Goal: Book appointment/travel/reservation

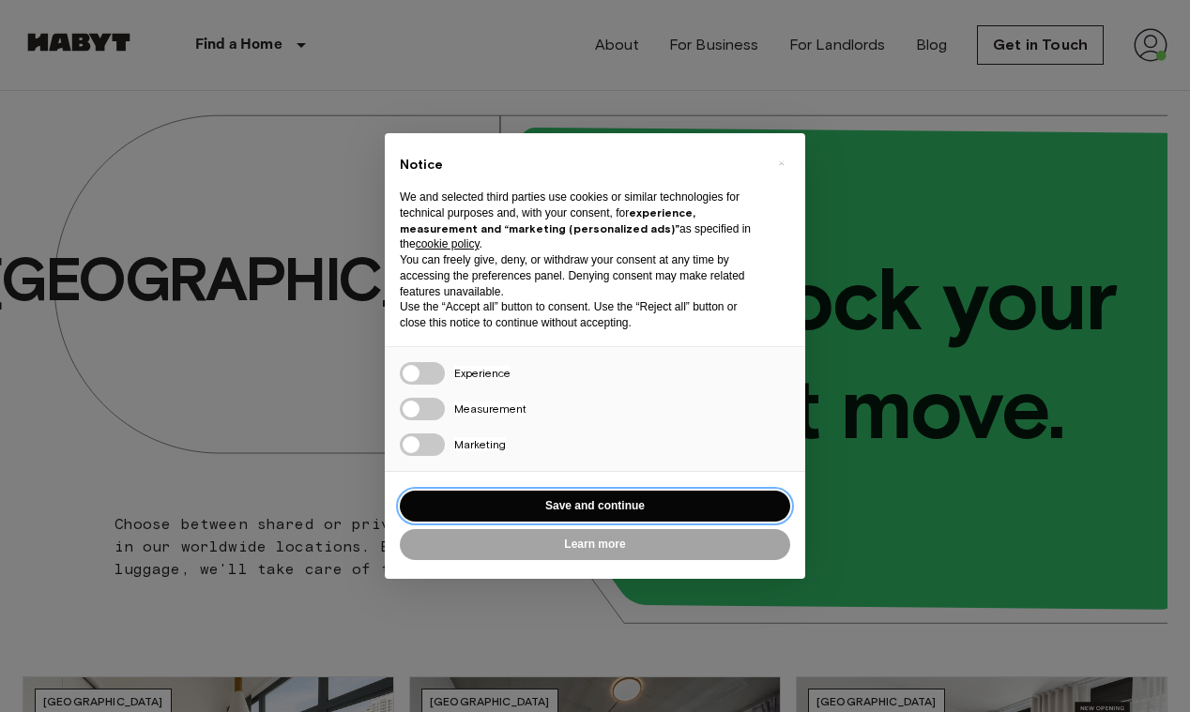
click at [554, 500] on button "Save and continue" at bounding box center [595, 506] width 390 height 31
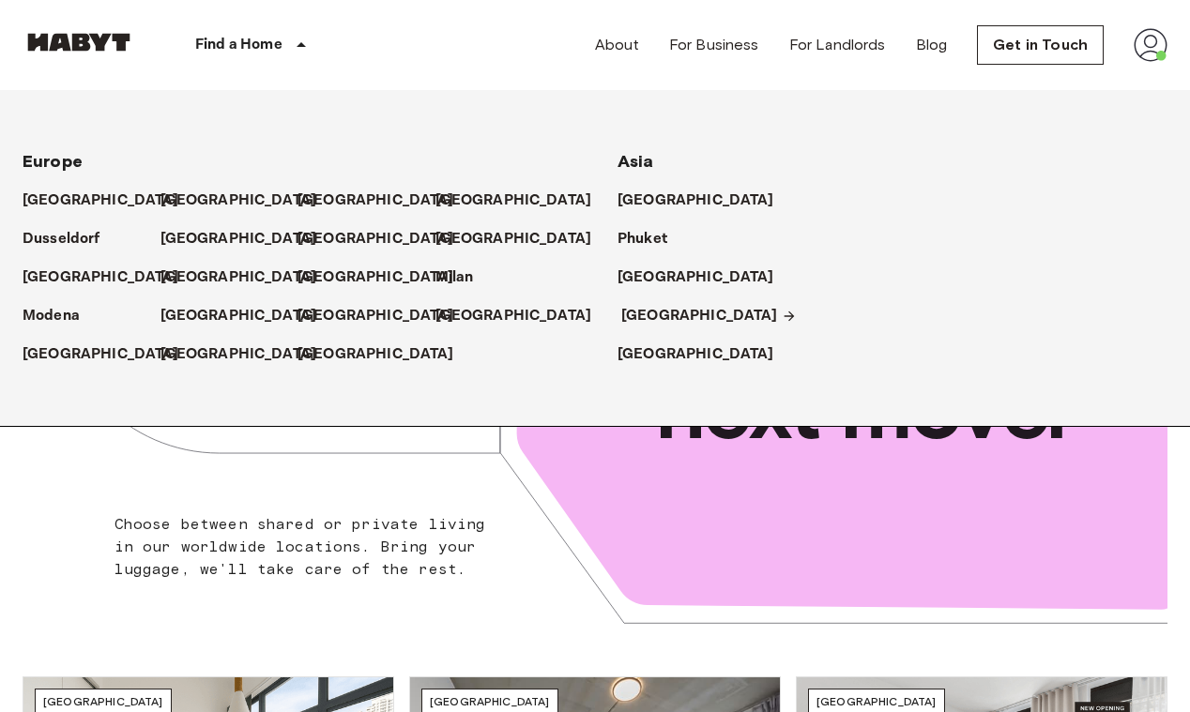
click at [637, 309] on p "[GEOGRAPHIC_DATA]" at bounding box center [699, 316] width 157 height 23
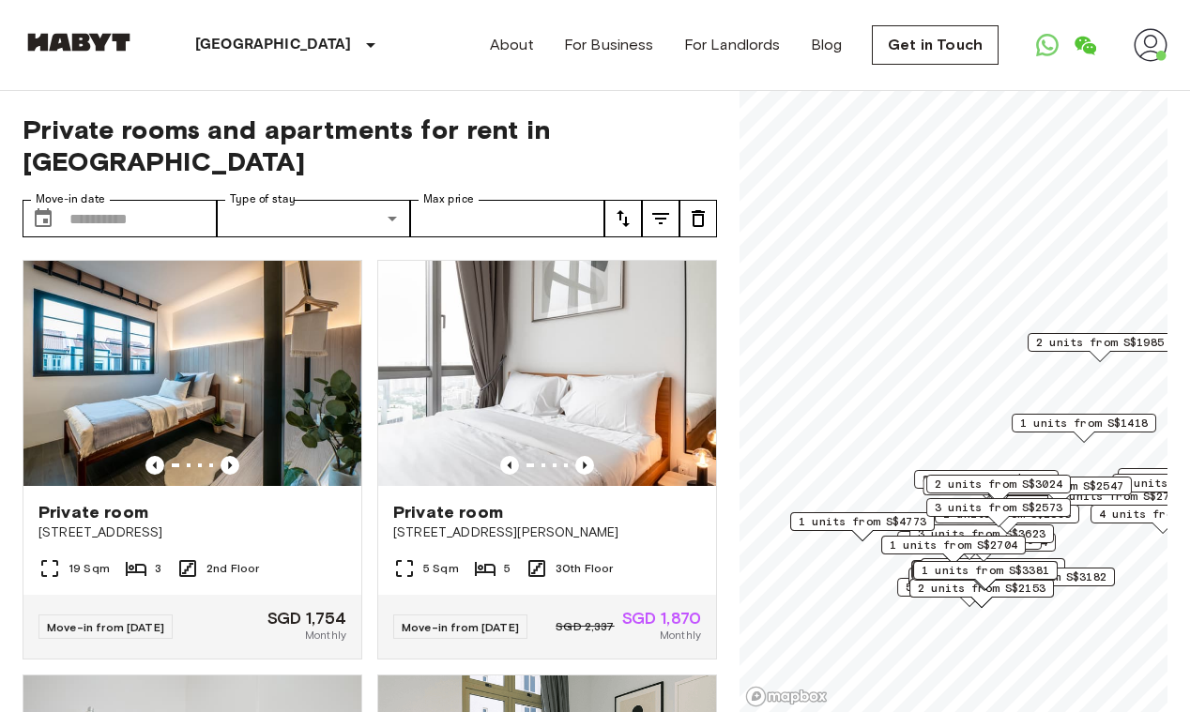
click at [966, 544] on span "1 units from S$2704" at bounding box center [953, 545] width 128 height 17
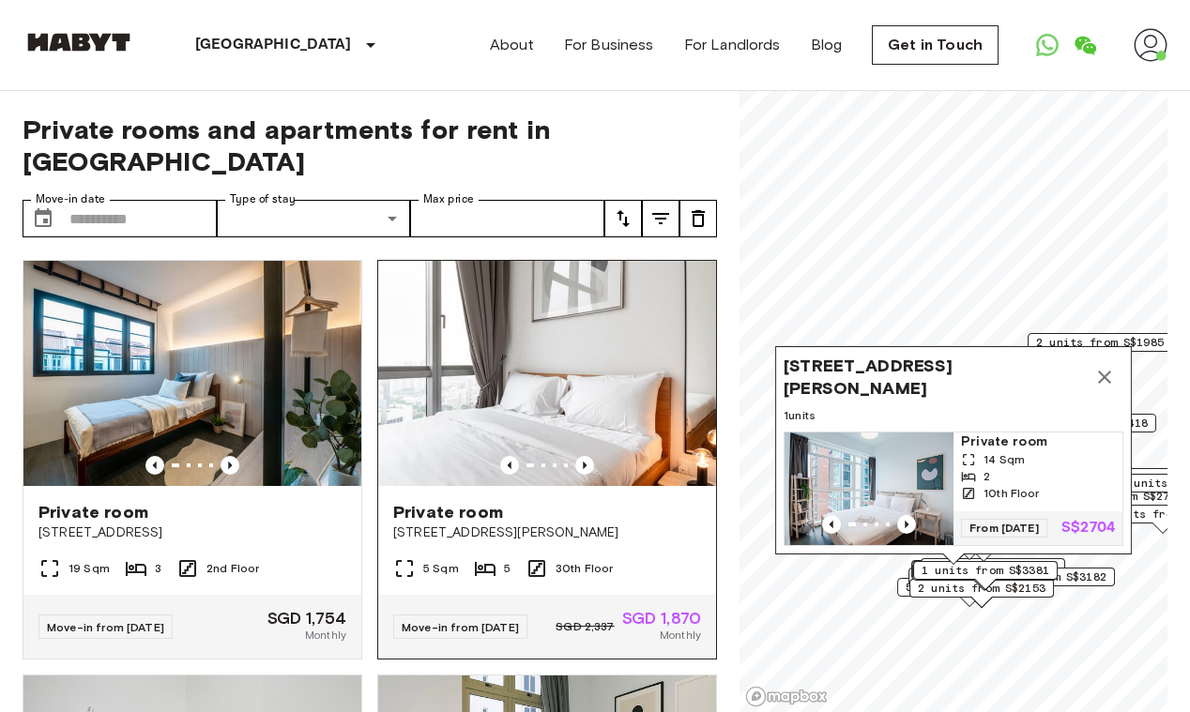
click at [540, 557] on icon at bounding box center [536, 568] width 23 height 23
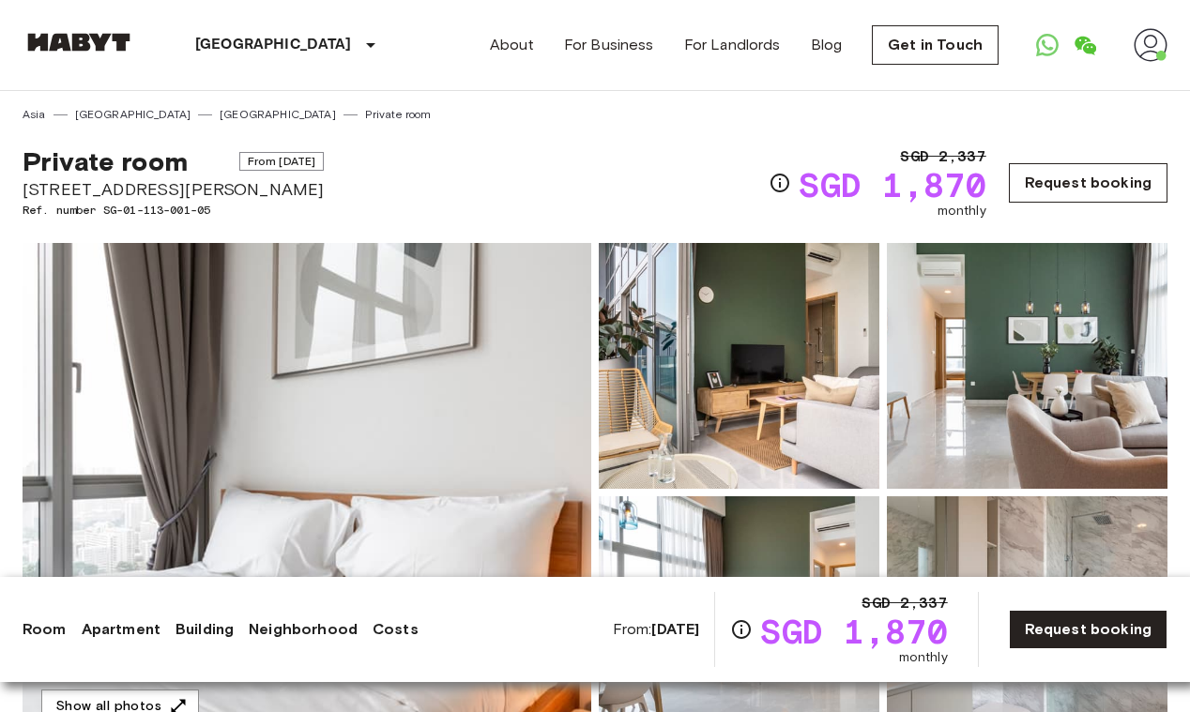
click at [1092, 175] on link "Request booking" at bounding box center [1088, 182] width 159 height 39
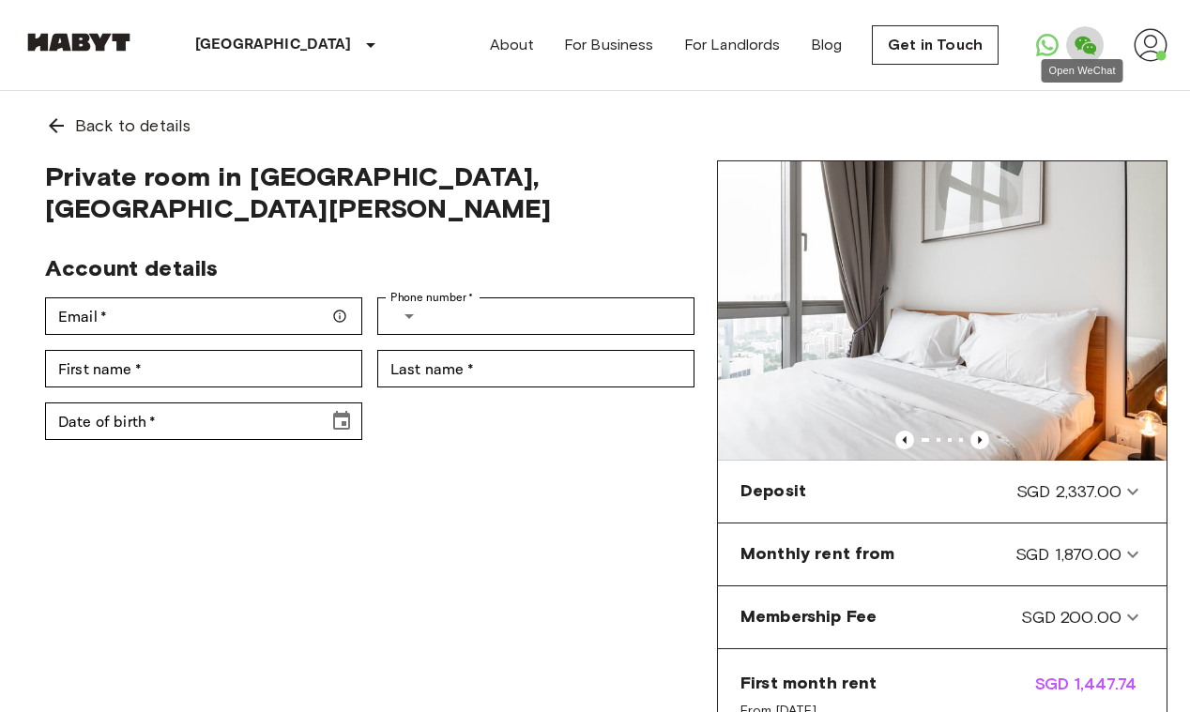
click at [1082, 46] on icon "Open WeChat" at bounding box center [1084, 45] width 23 height 23
click at [1045, 34] on icon "Open WhatsApp" at bounding box center [1047, 45] width 23 height 23
